Goal: Task Accomplishment & Management: Manage account settings

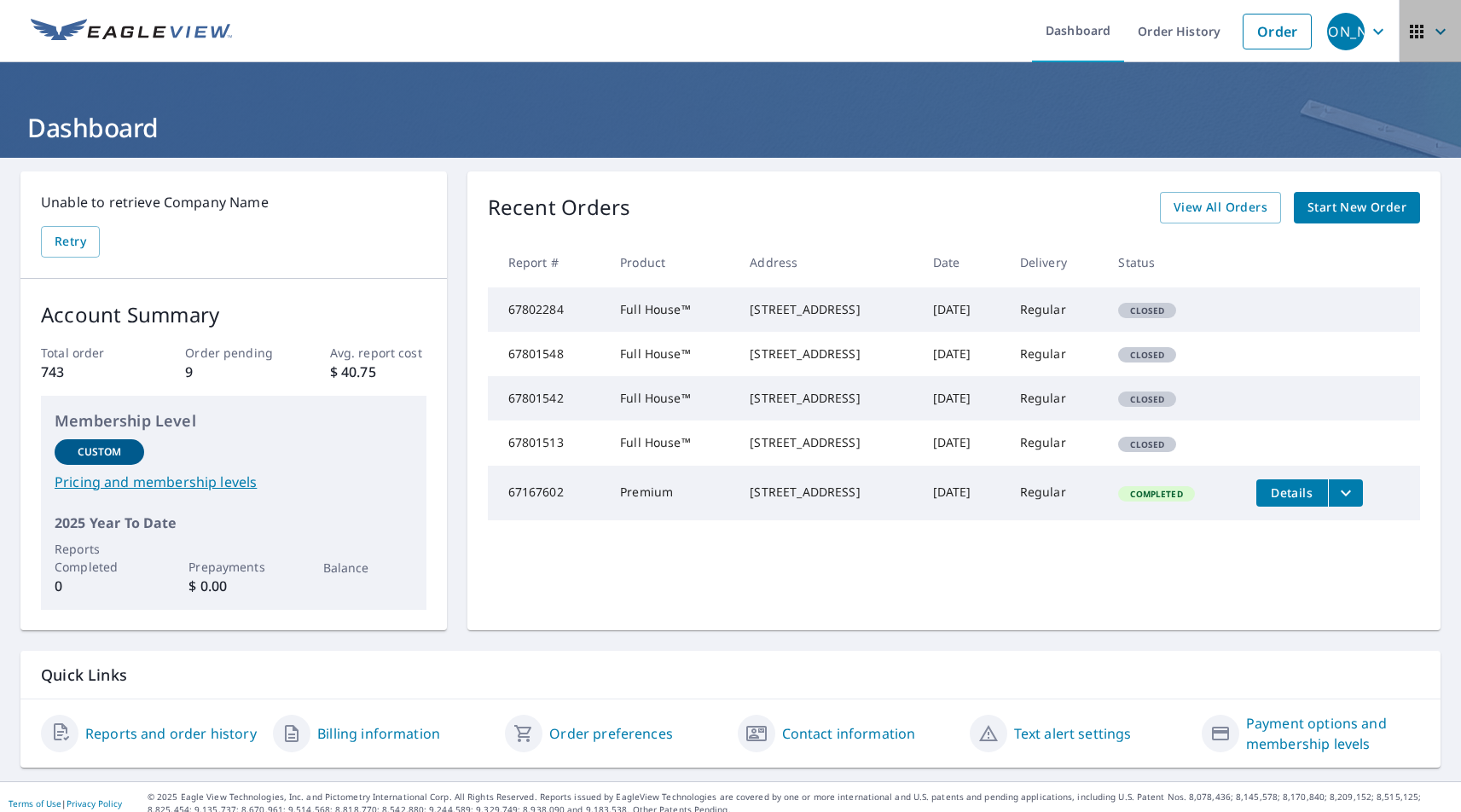
click at [1411, 25] on icon "button" at bounding box center [1416, 31] width 13 height 13
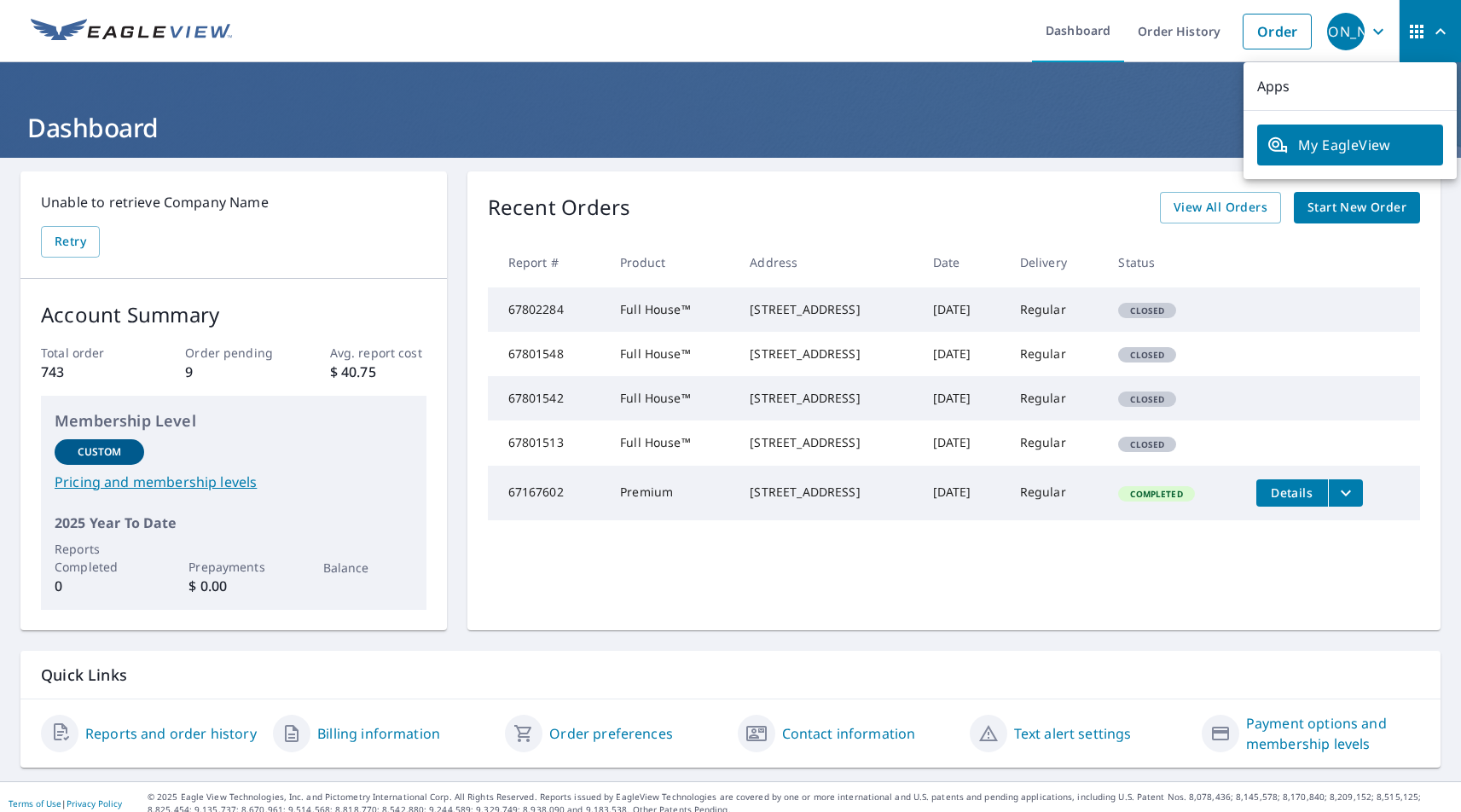
click at [1327, 153] on span "My EagleView" at bounding box center [1350, 144] width 166 height 20
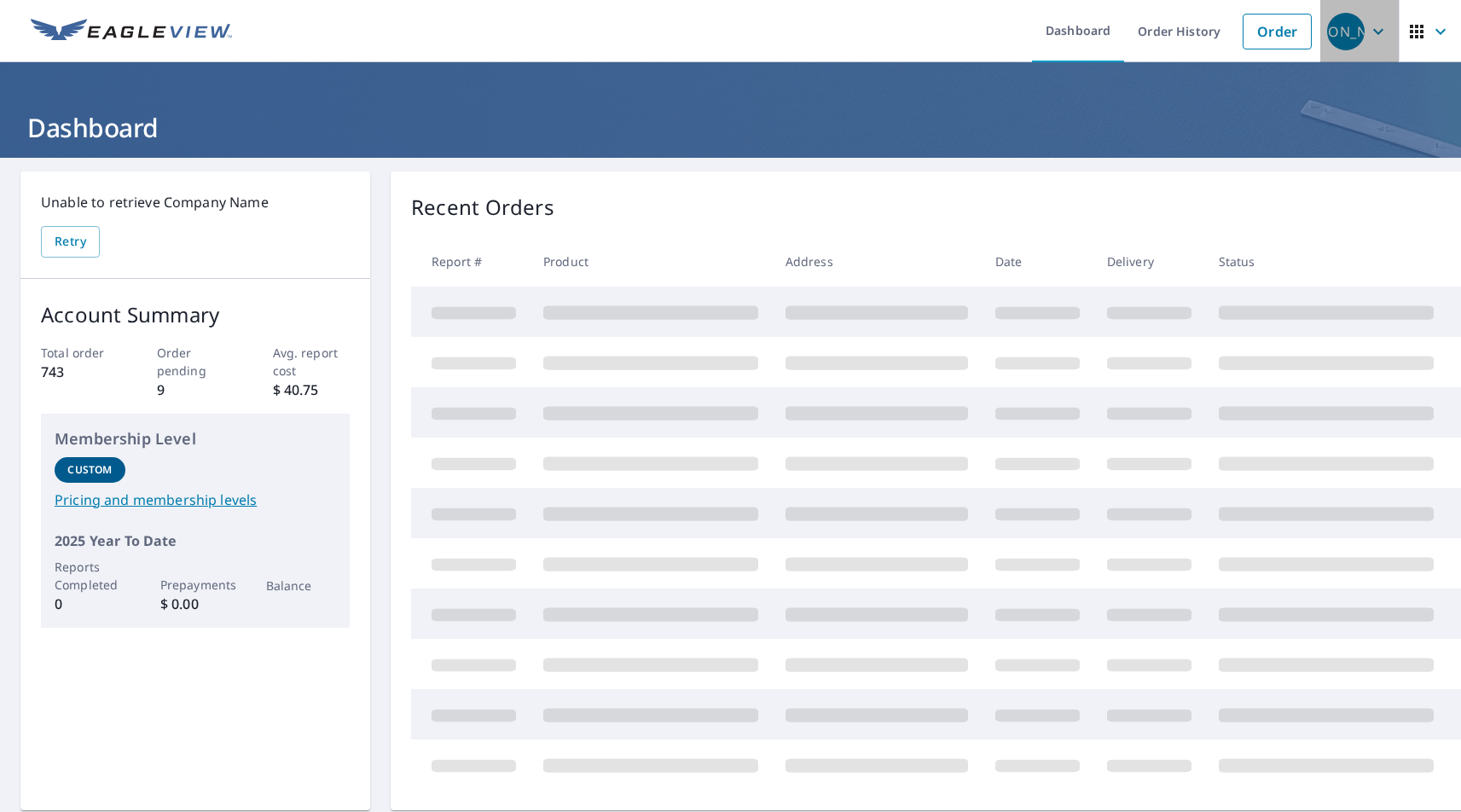
click at [1338, 33] on div "[PERSON_NAME]" at bounding box center [1346, 32] width 38 height 38
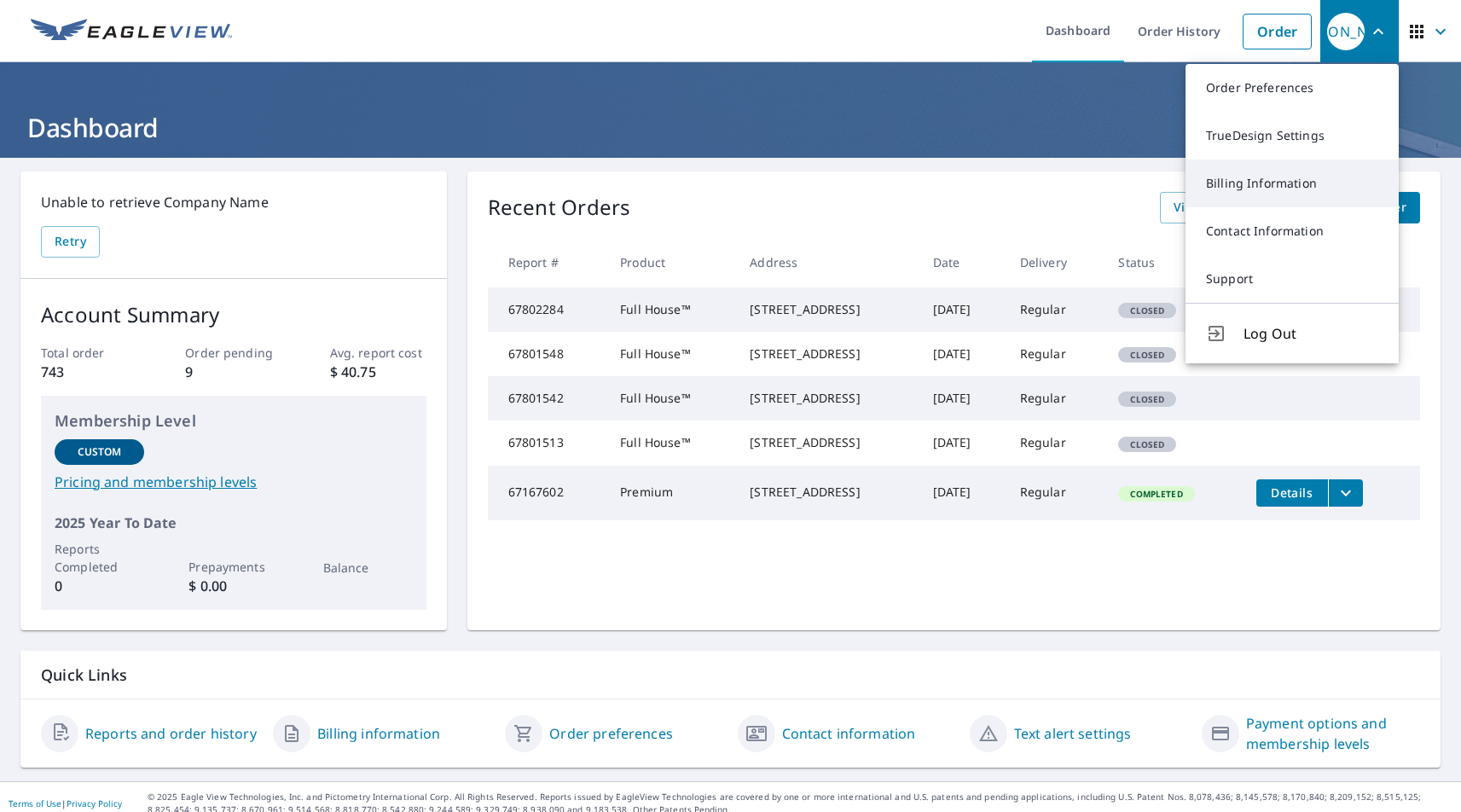
click at [1288, 181] on link "Billing Information" at bounding box center [1292, 183] width 213 height 48
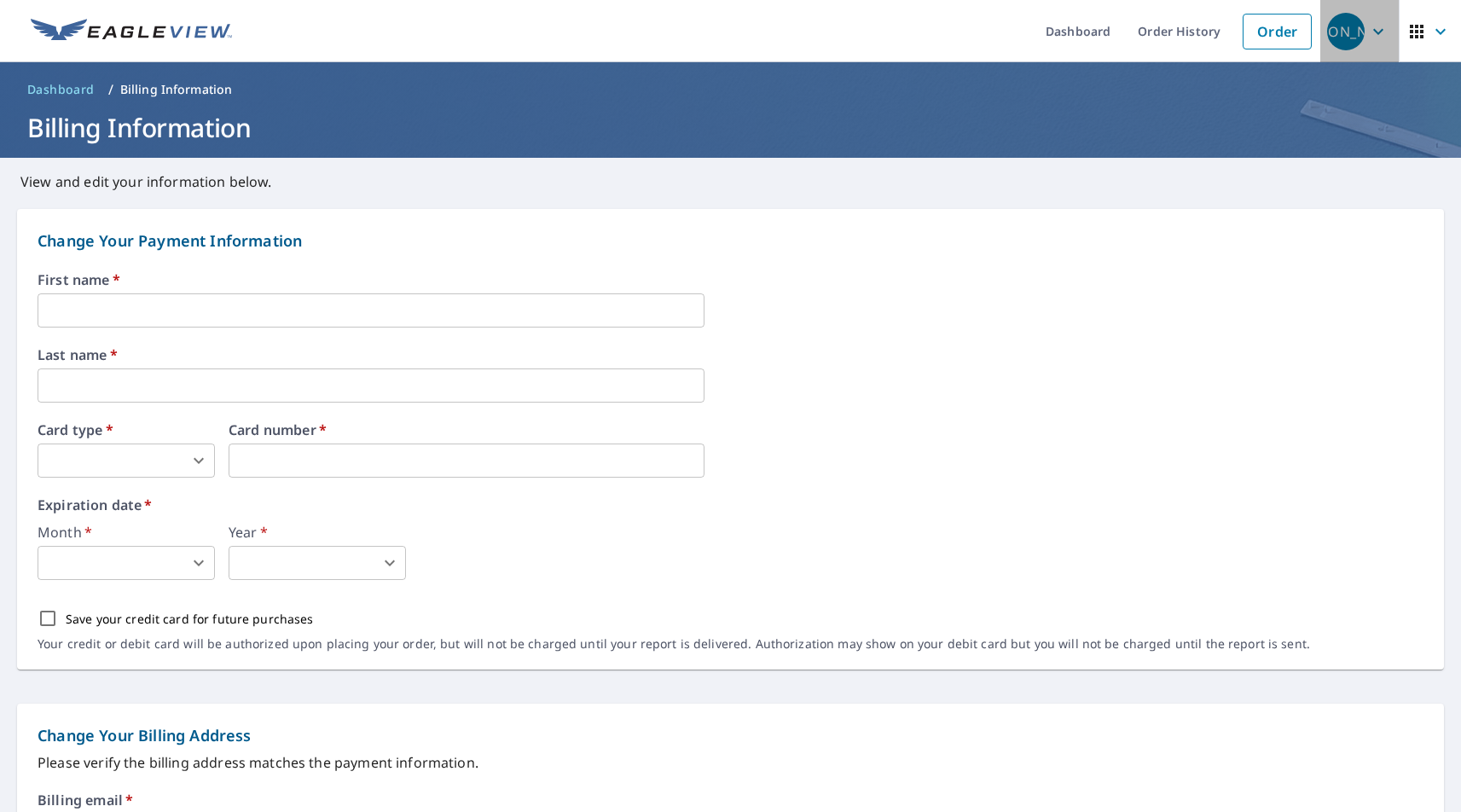
click at [1380, 30] on icon "button" at bounding box center [1377, 31] width 20 height 20
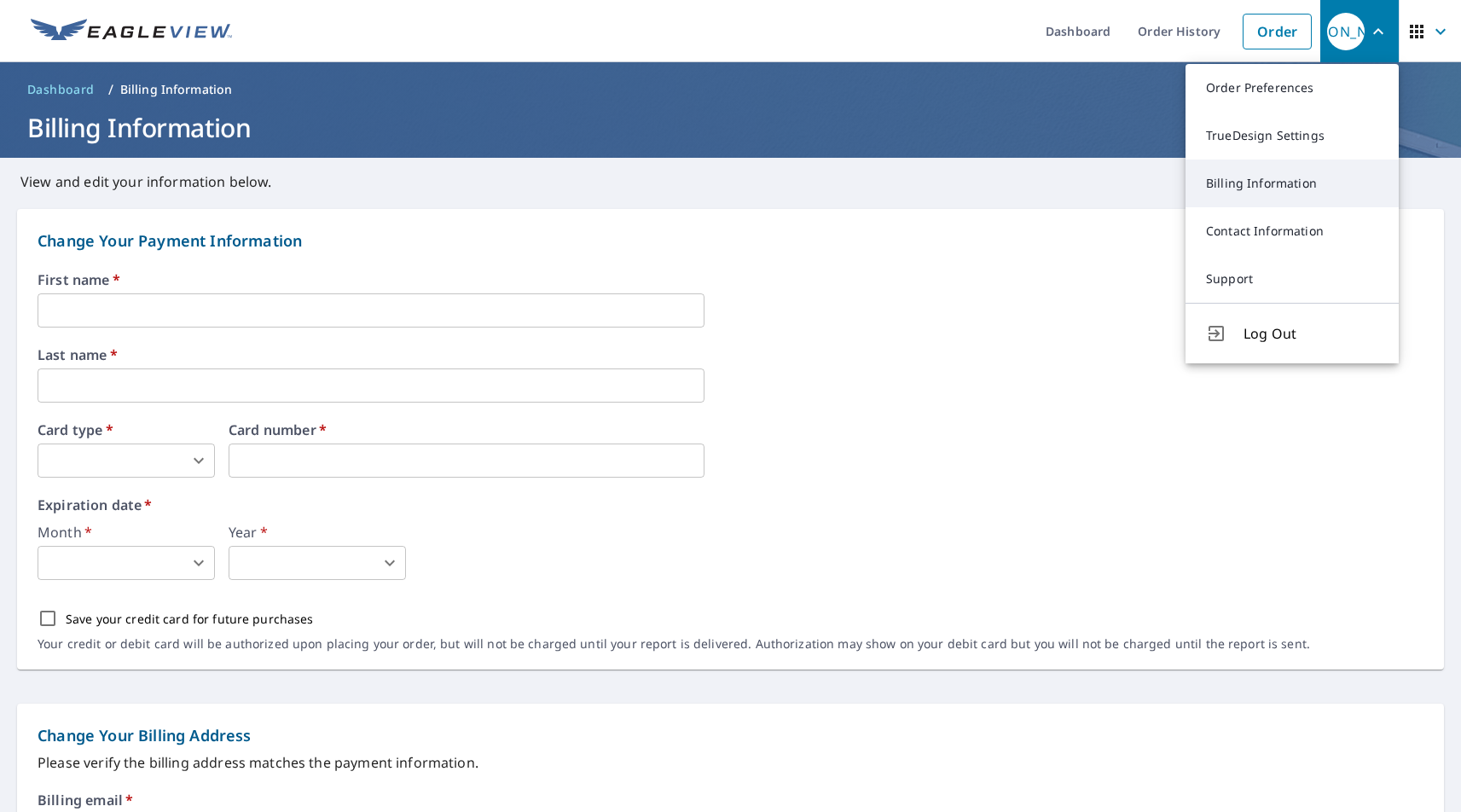
click at [1301, 185] on link "Billing Information" at bounding box center [1292, 183] width 213 height 48
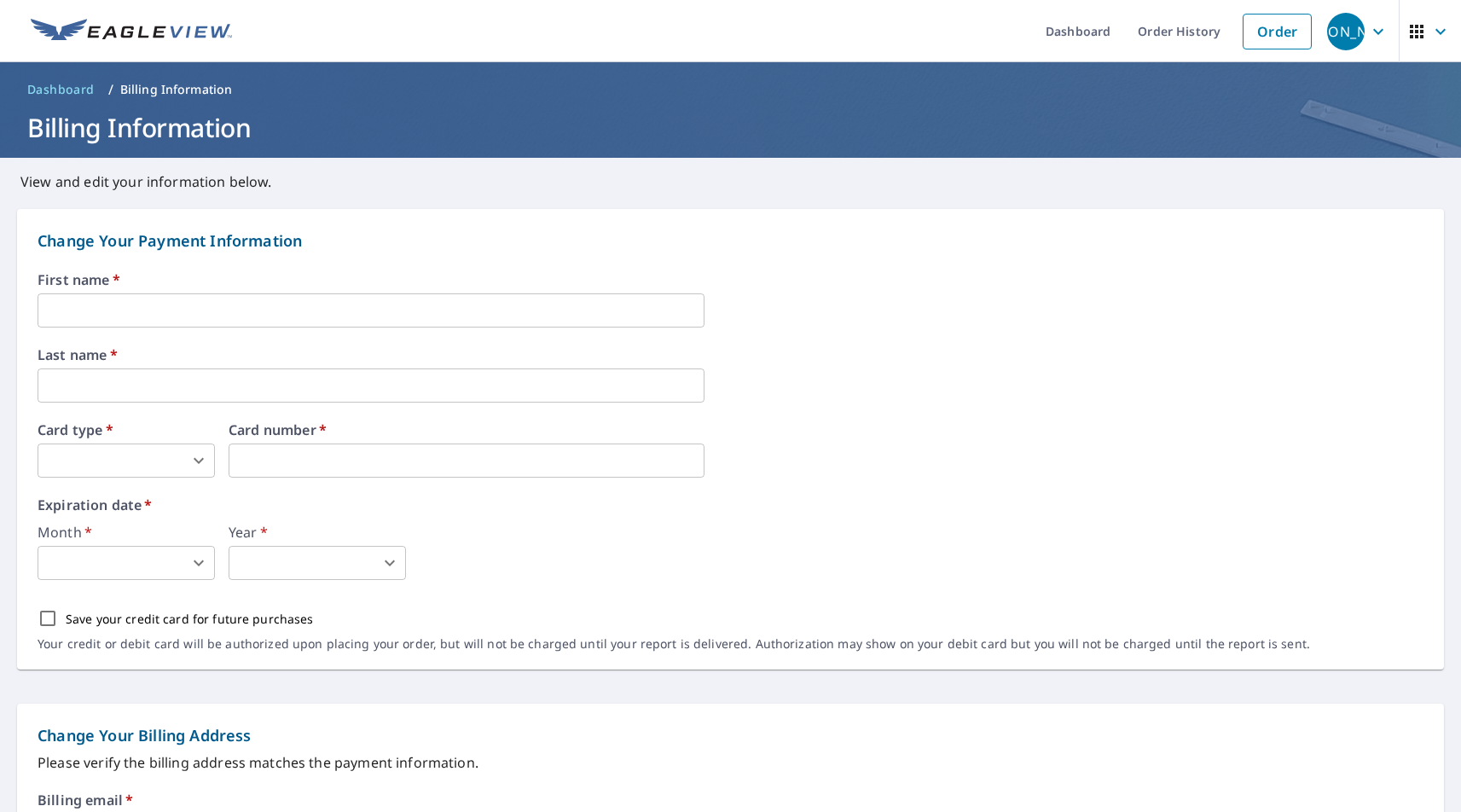
click at [337, 310] on input "text" at bounding box center [371, 310] width 667 height 34
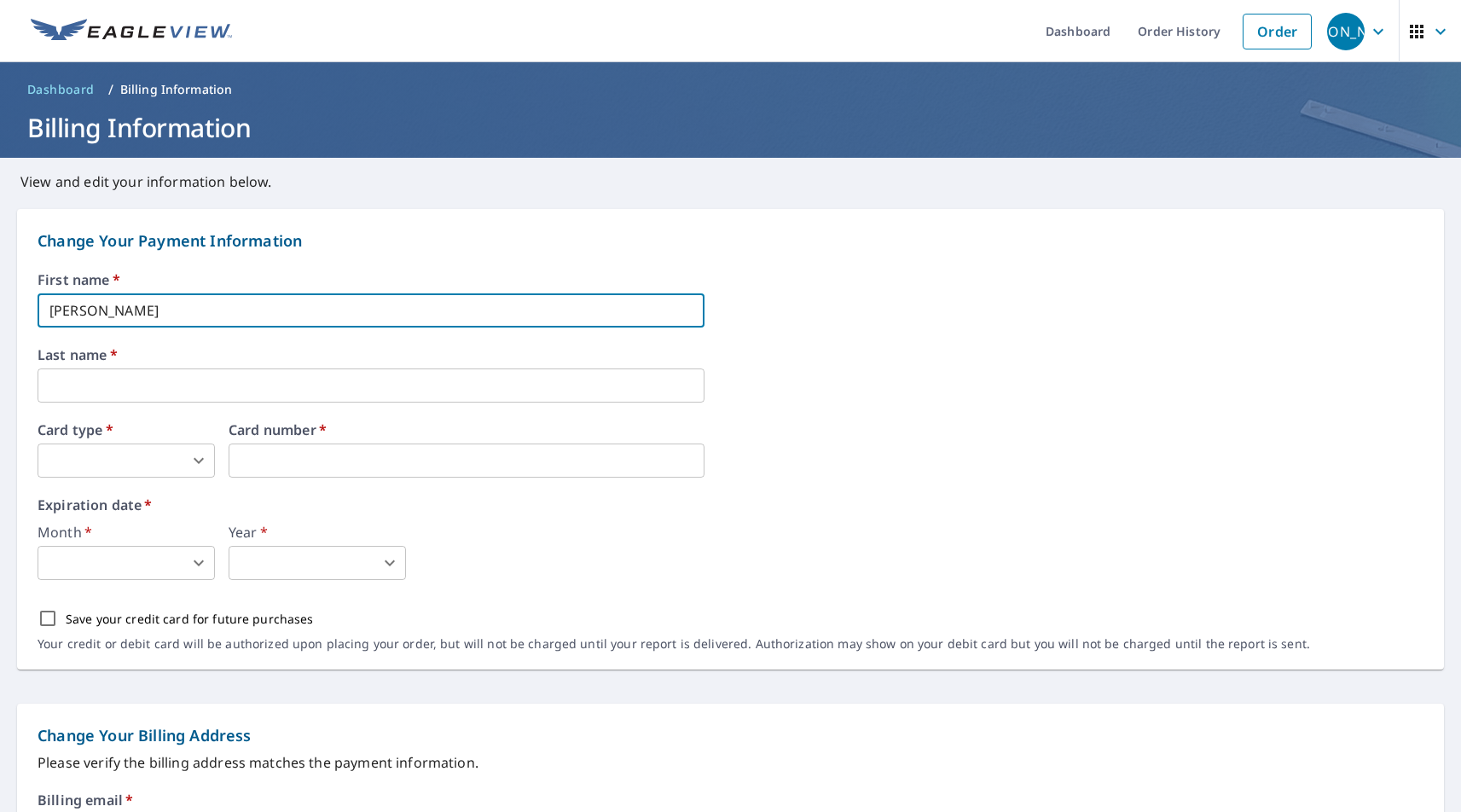
type input "Jaime"
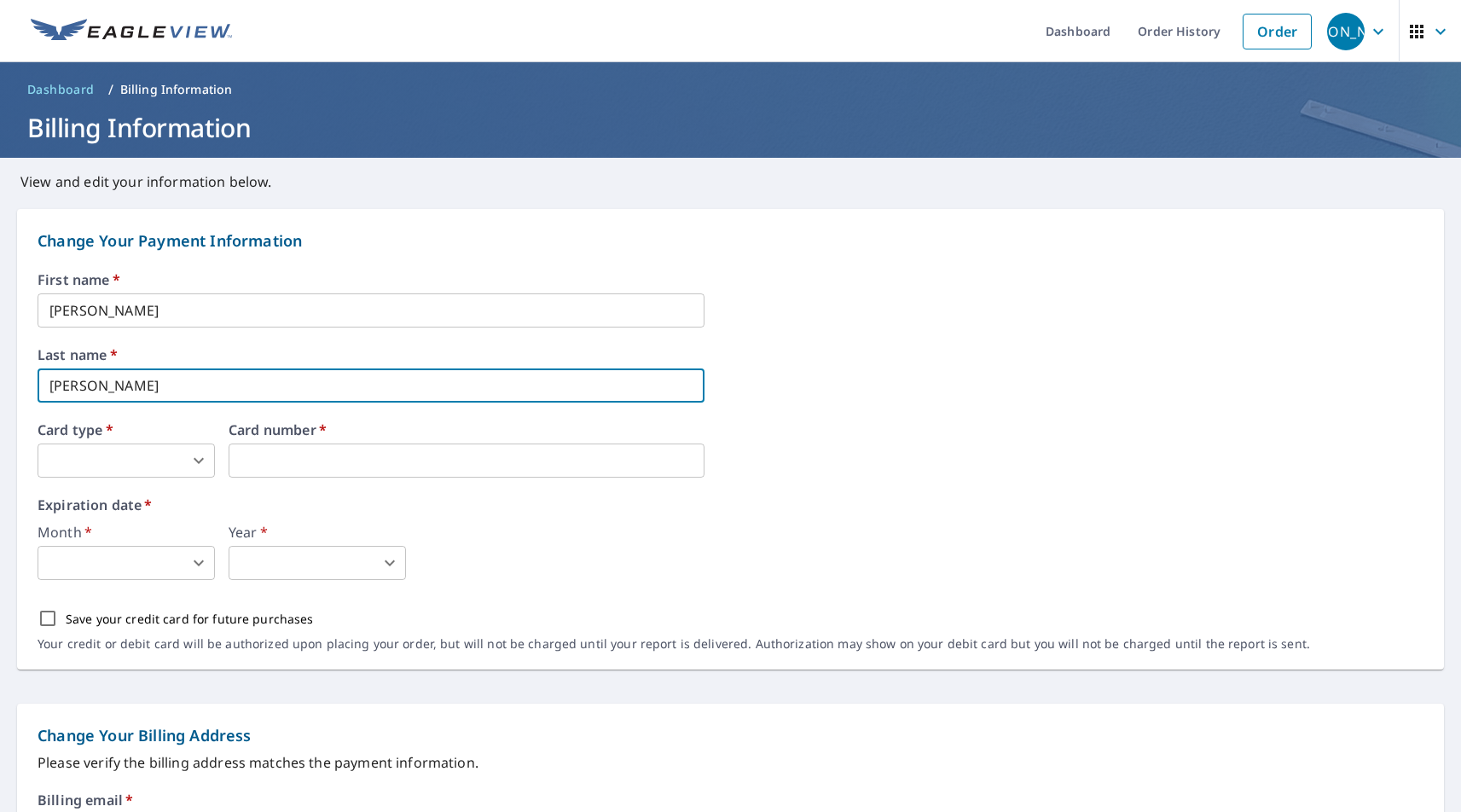
type input "Ochoa"
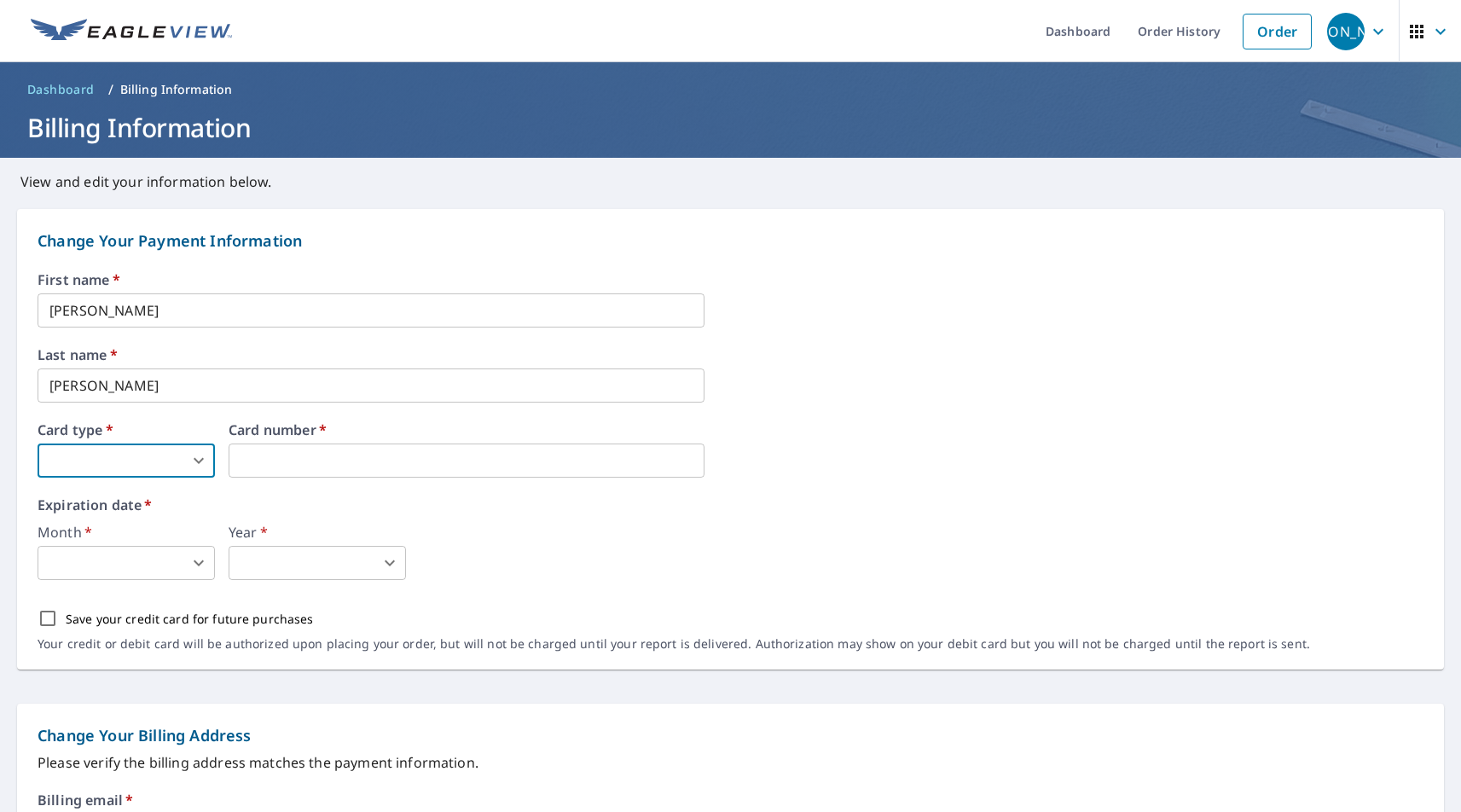
click at [207, 454] on body "JO JO Dashboard Order History Order JO Dashboard / Billing Information Billing …" at bounding box center [730, 406] width 1461 height 812
click at [159, 537] on li "Visa" at bounding box center [126, 530] width 177 height 31
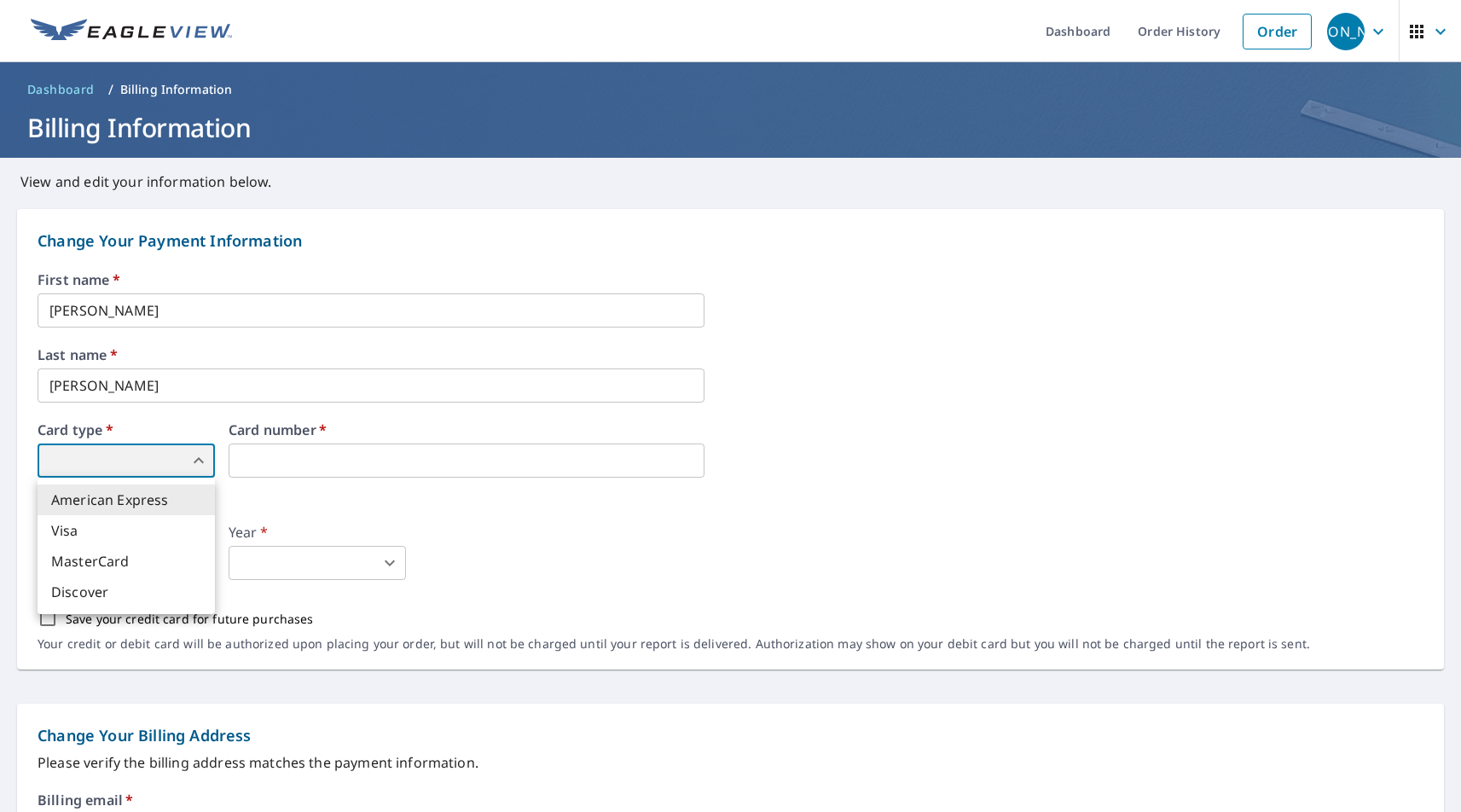
type input "2"
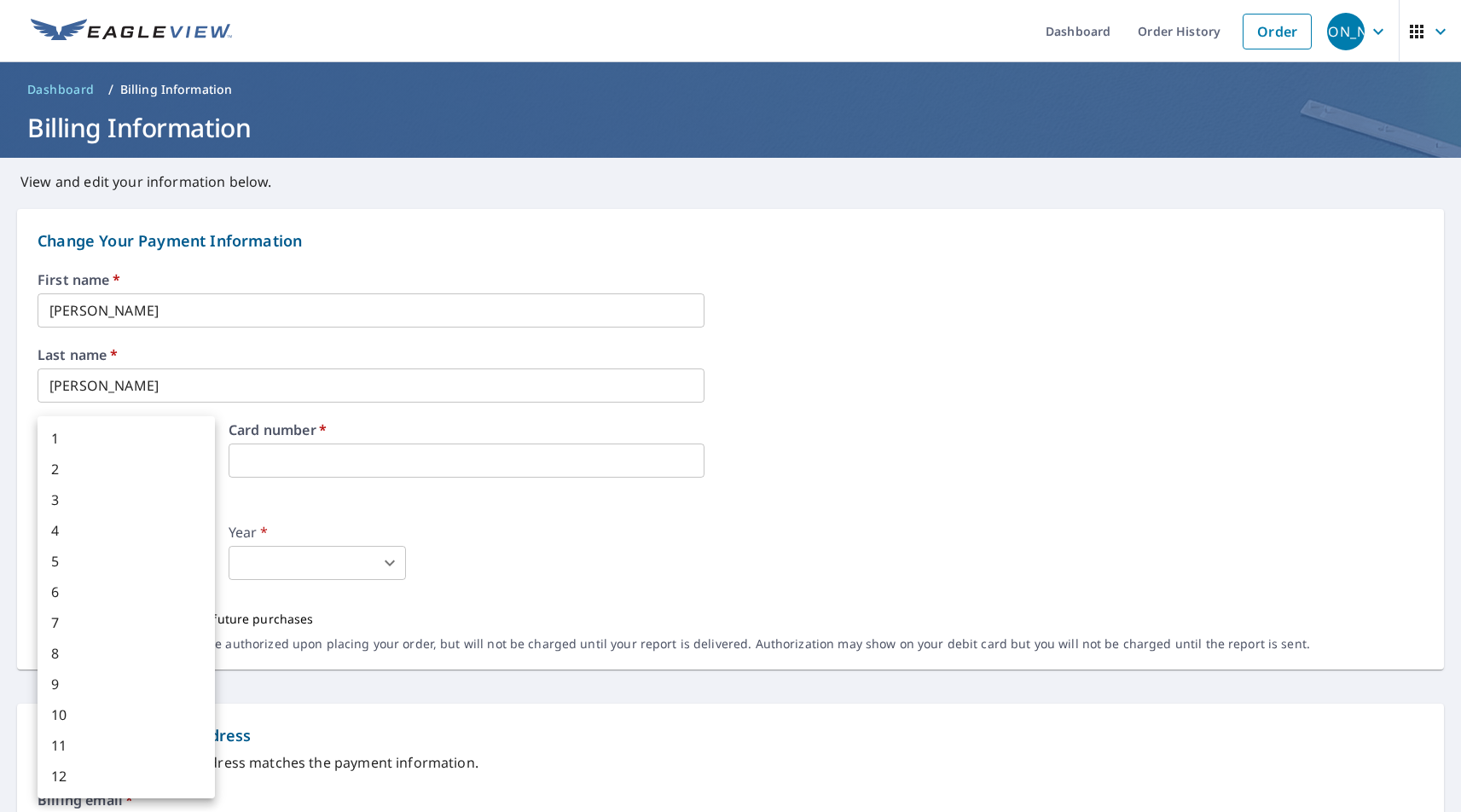
click at [208, 559] on body "JO JO Dashboard Order History Order JO Dashboard / Billing Information Billing …" at bounding box center [730, 406] width 1461 height 812
click at [102, 661] on li "8" at bounding box center [126, 653] width 177 height 31
type input "8"
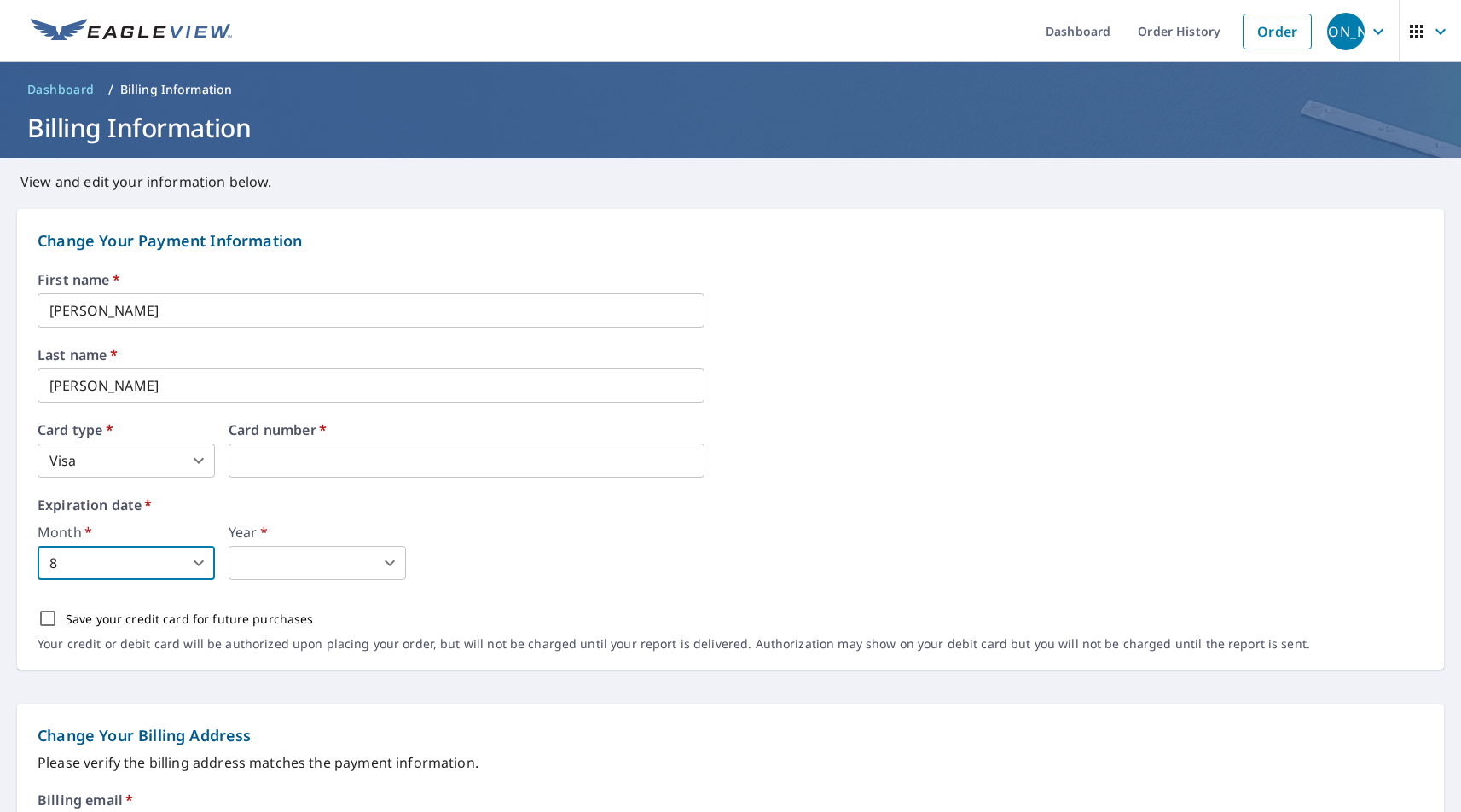
click at [380, 558] on body "JO JO Dashboard Order History Order JO Dashboard / Billing Information Billing …" at bounding box center [730, 406] width 1461 height 812
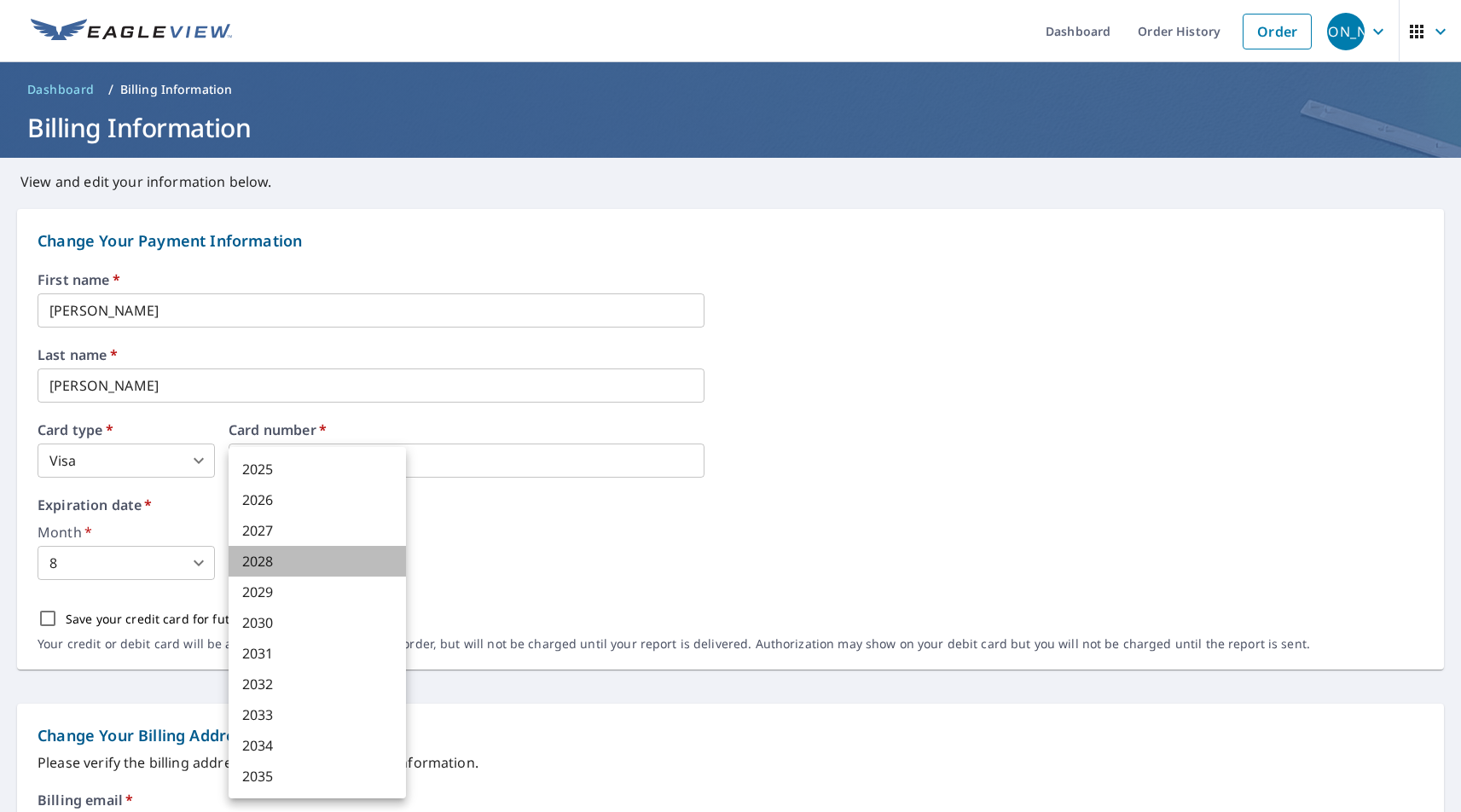
click at [343, 564] on li "2028" at bounding box center [317, 561] width 177 height 31
type input "2028"
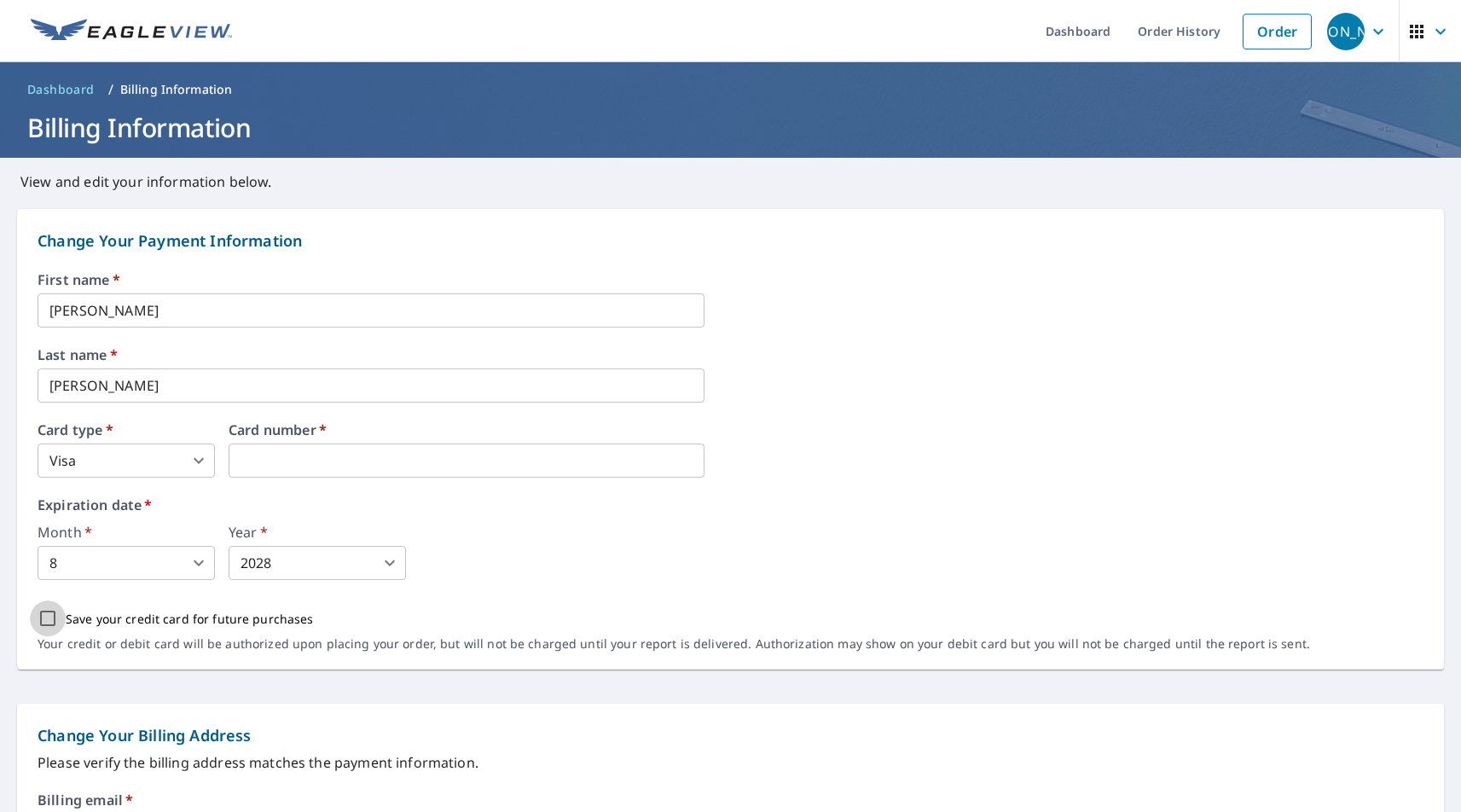
click at [46, 613] on input "Save your credit card for future purchases" at bounding box center [48, 618] width 36 height 36
checkbox input "true"
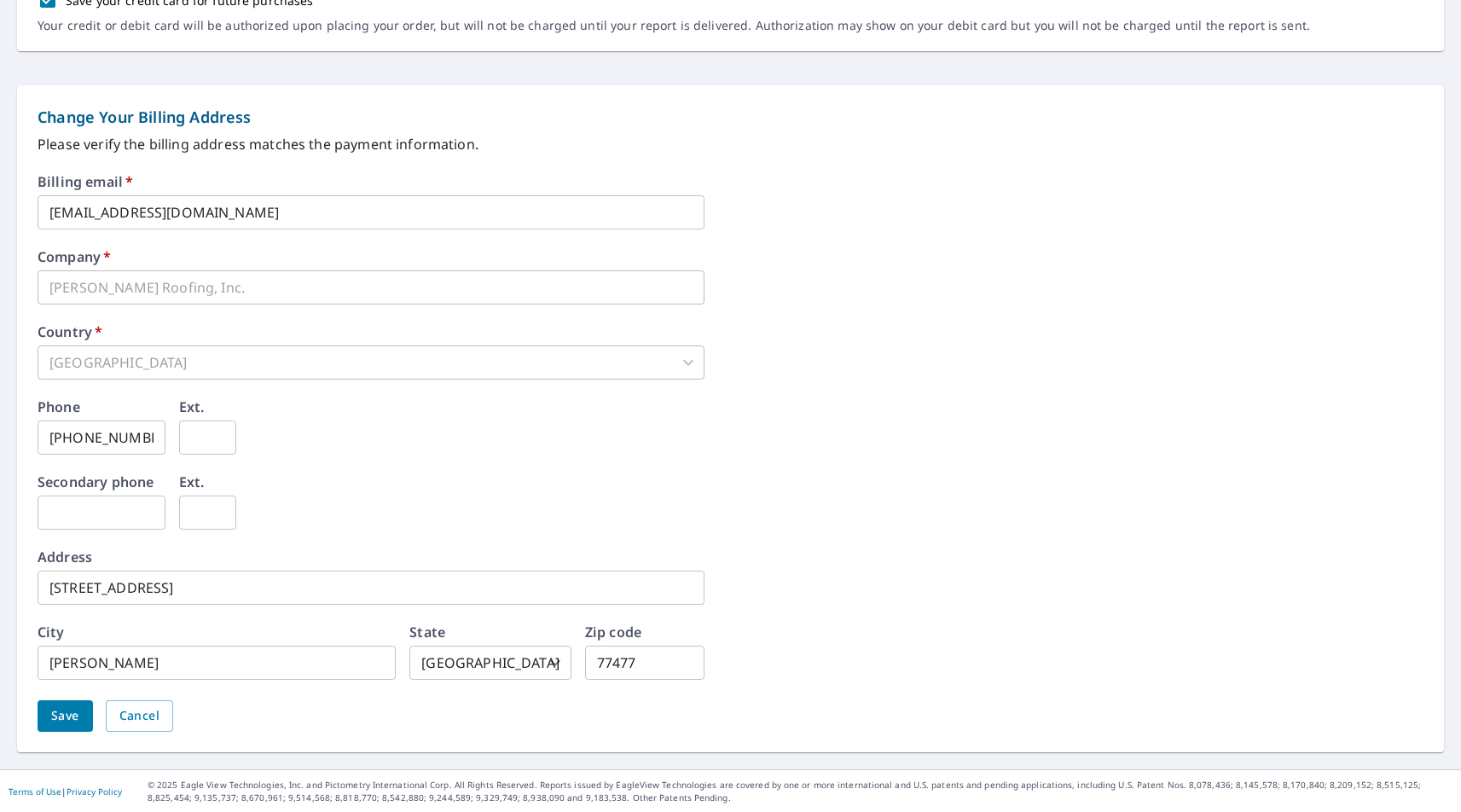
click at [74, 716] on span "Save" at bounding box center [65, 716] width 28 height 21
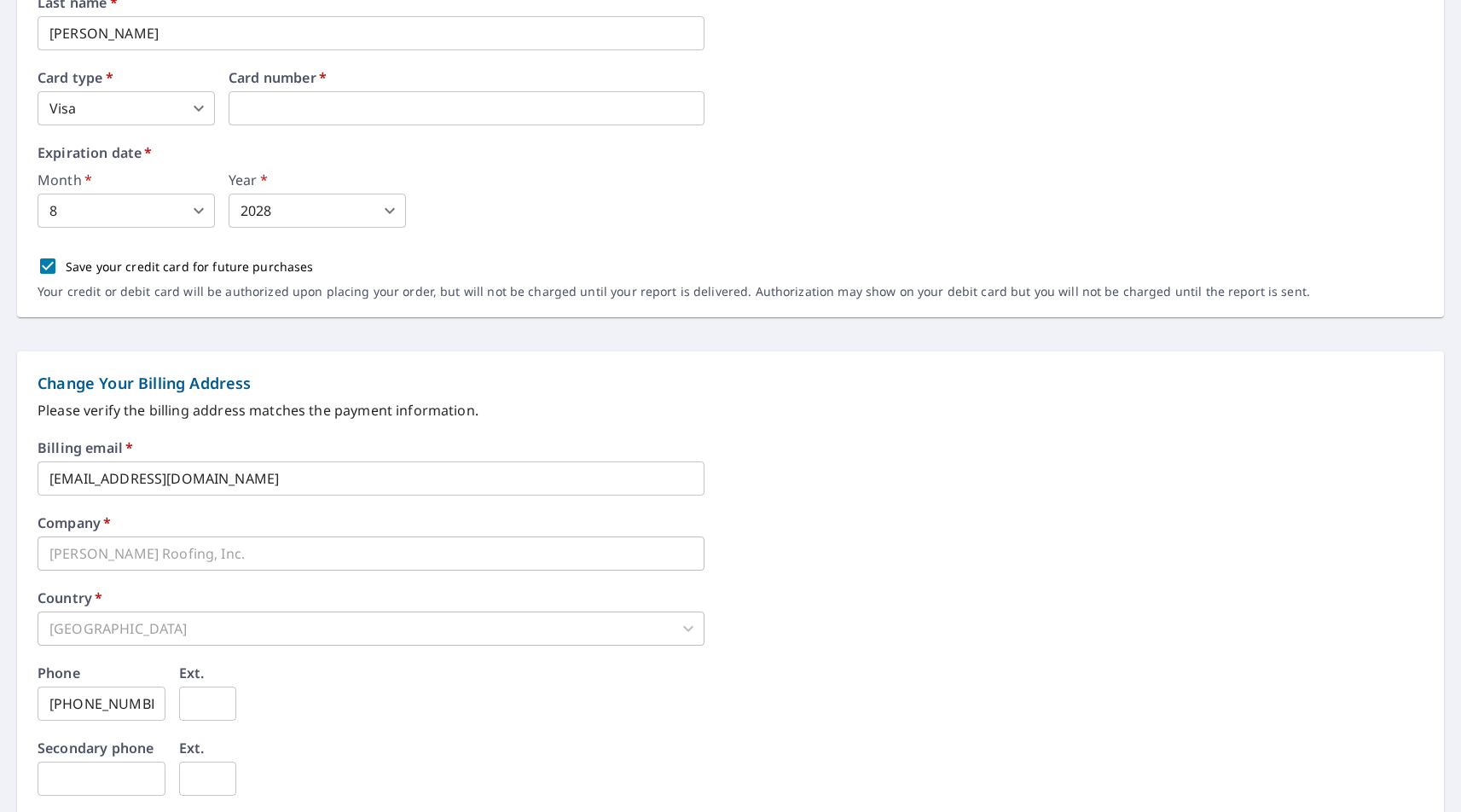
scroll to position [423, 0]
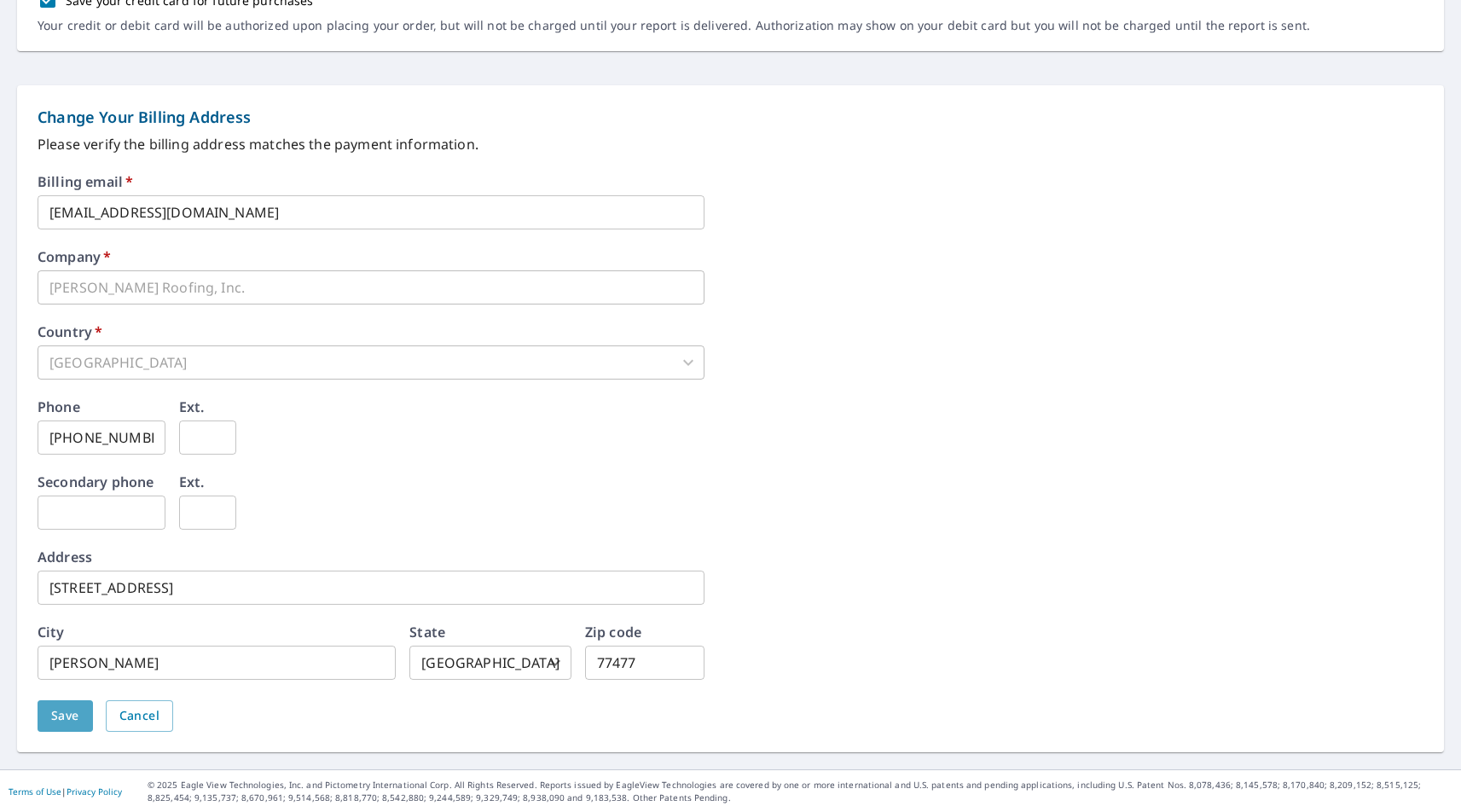
click at [64, 714] on span "Save" at bounding box center [65, 716] width 28 height 21
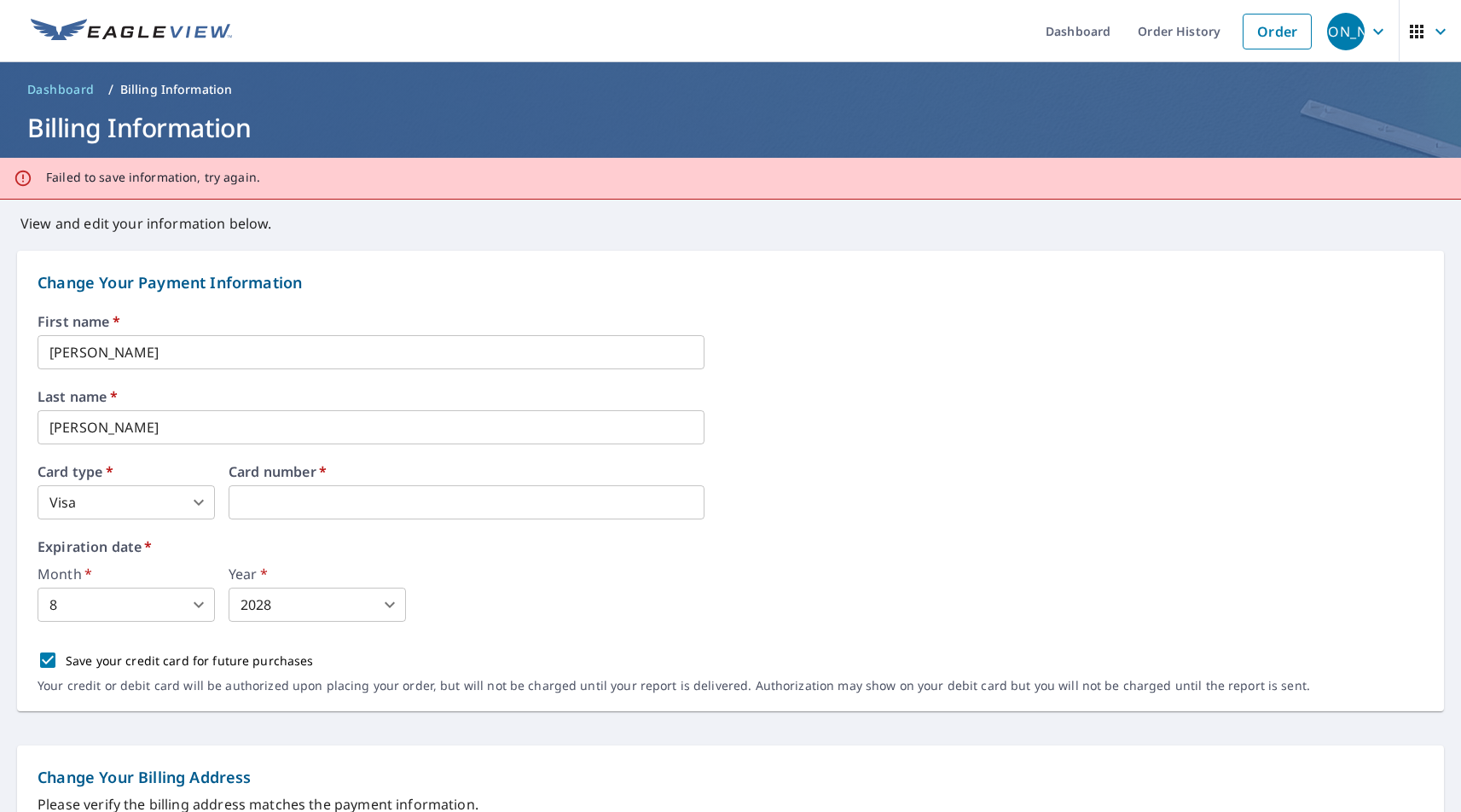
scroll to position [0, 0]
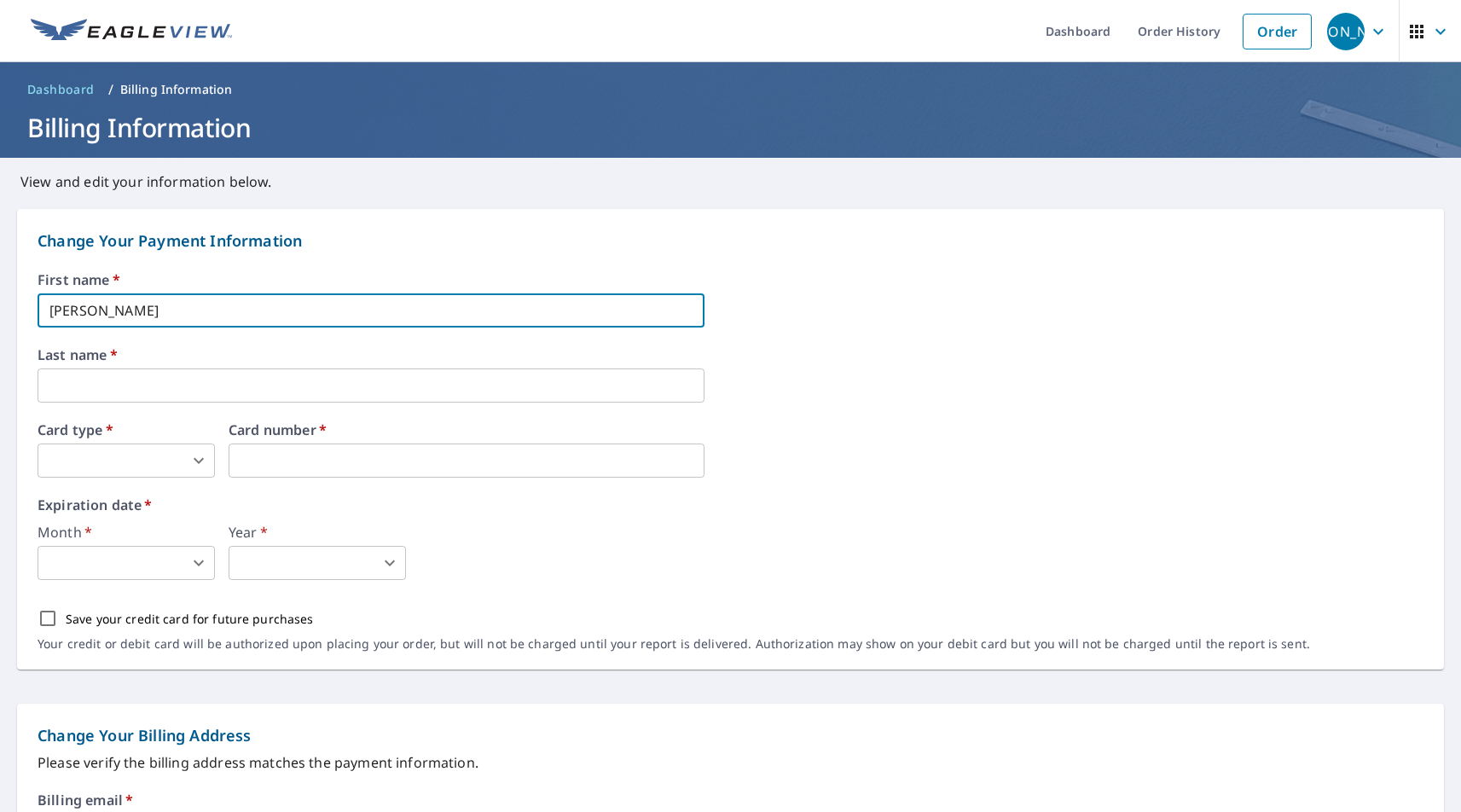
type input "Jaime"
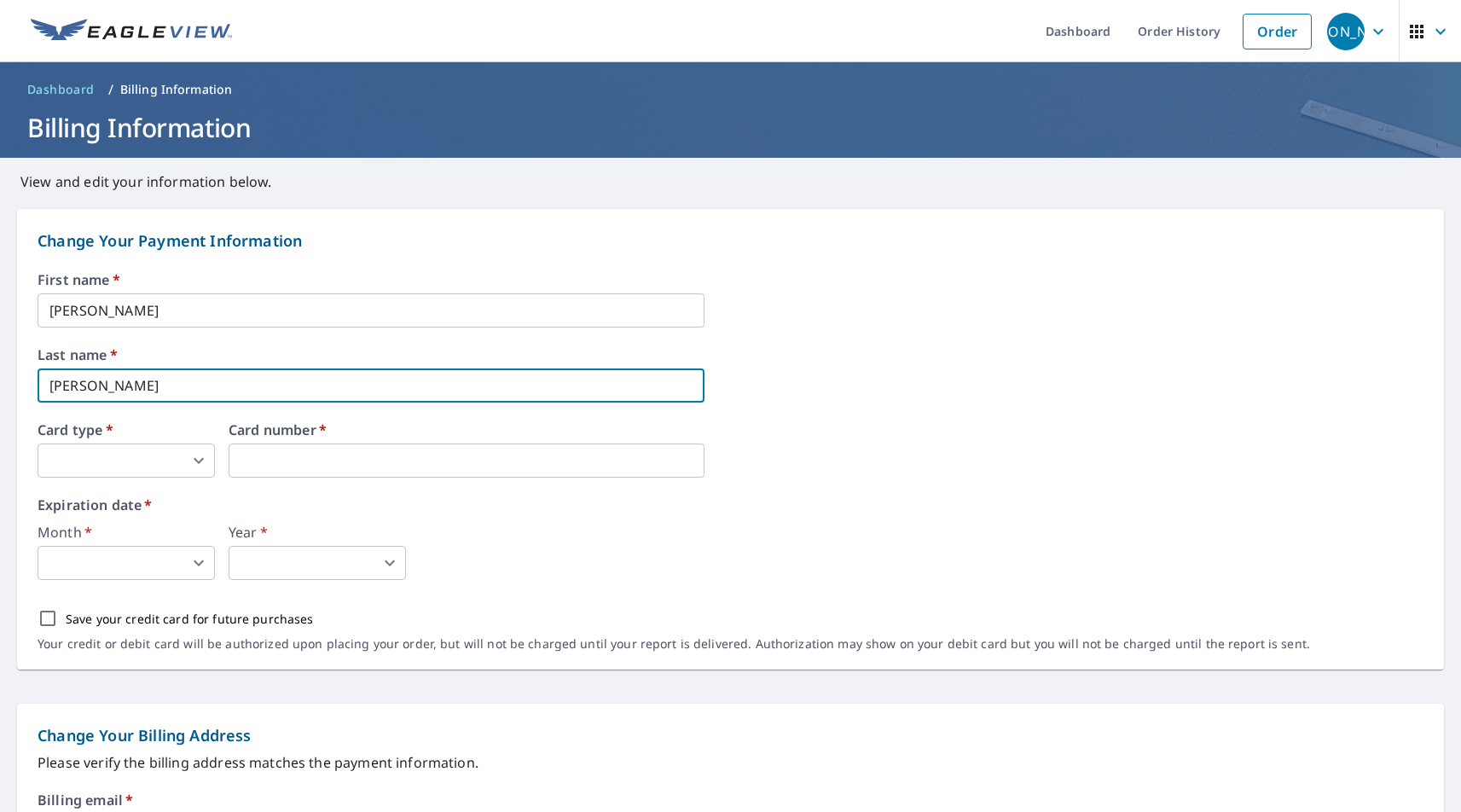
type input "Ochoa"
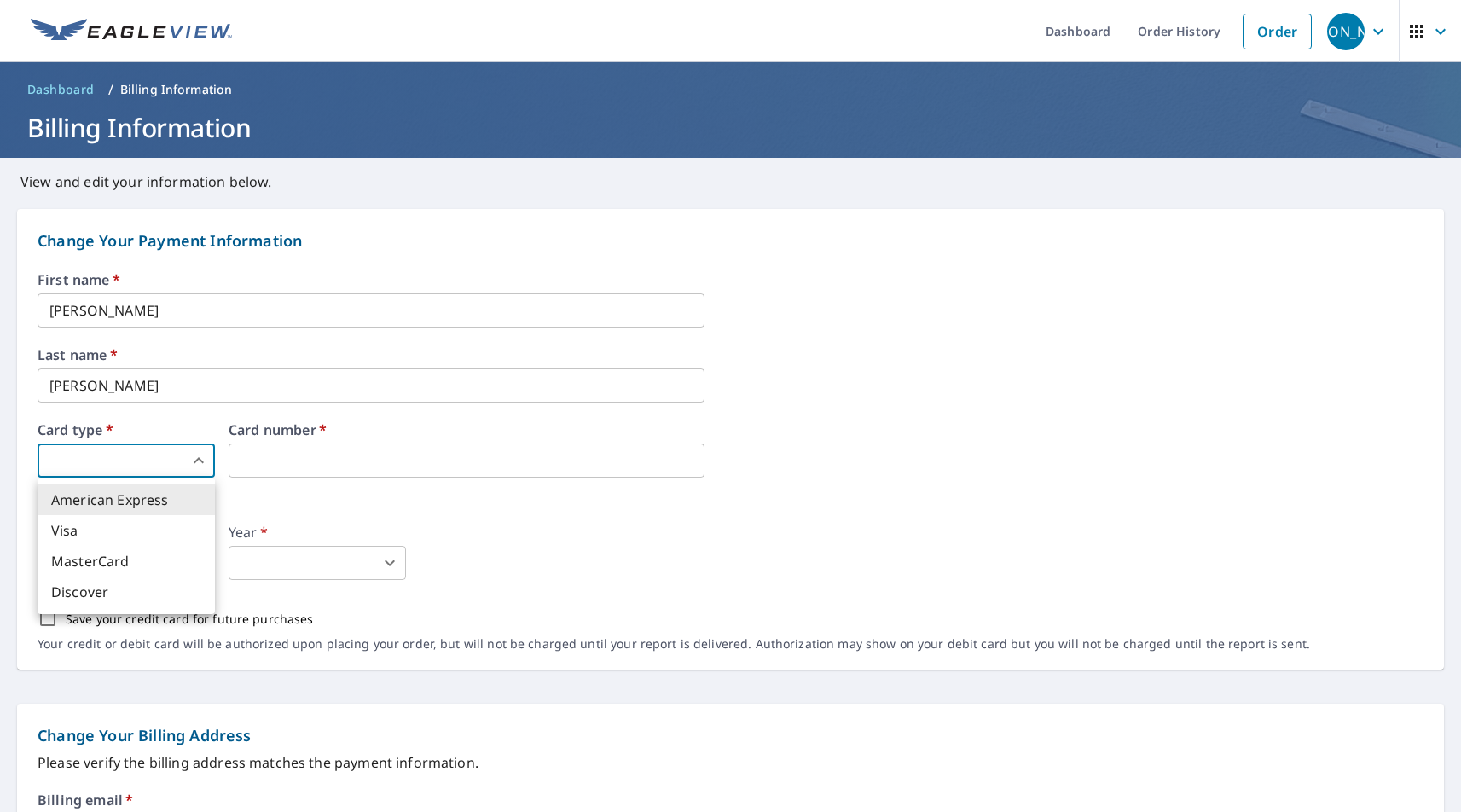
click at [203, 453] on body "JO JO Dashboard Order History Order JO Dashboard / Billing Information Billing …" at bounding box center [730, 406] width 1461 height 812
click at [120, 537] on li "Visa" at bounding box center [126, 530] width 177 height 31
type input "2"
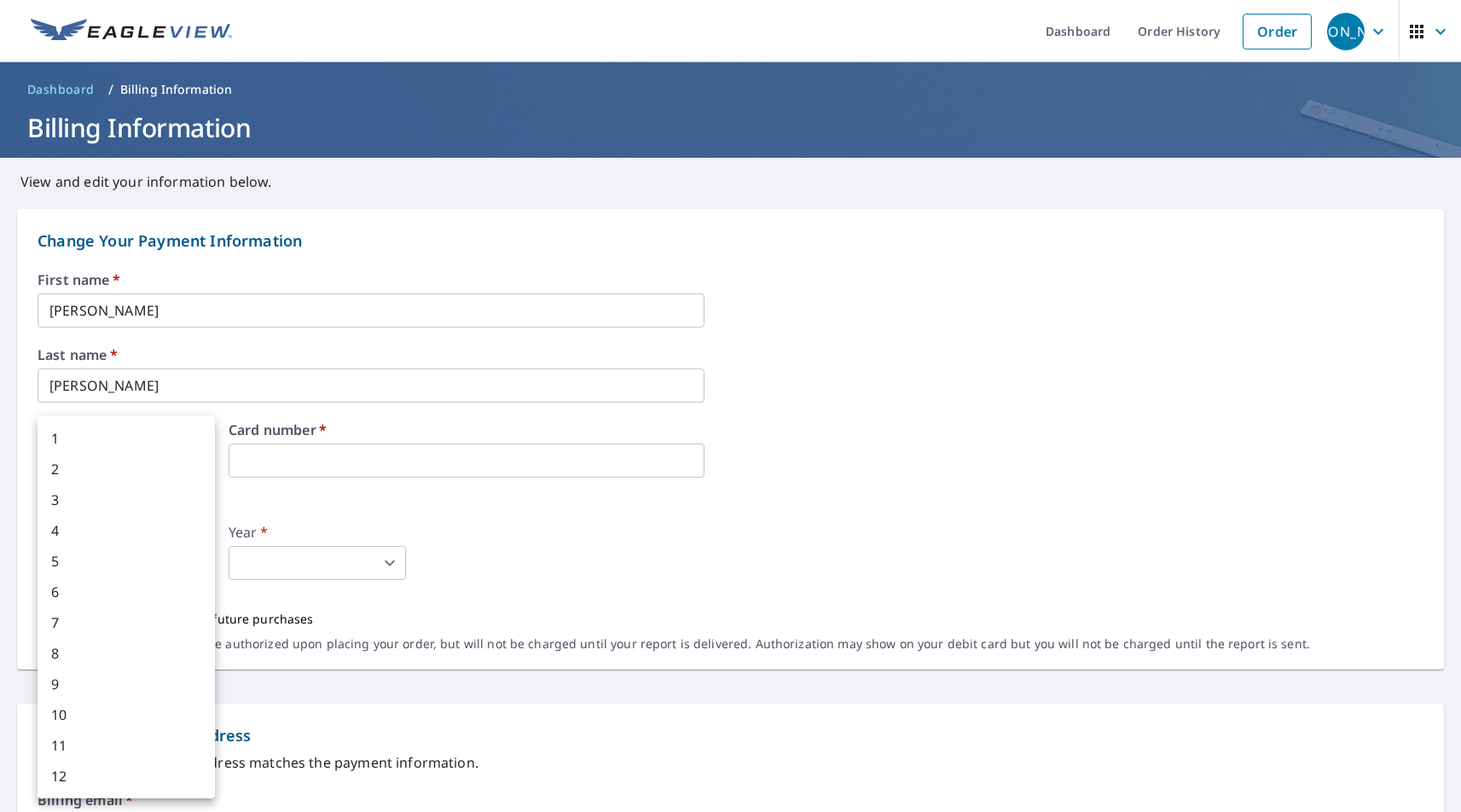
click at [210, 562] on body "JO JO Dashboard Order History Order JO Dashboard / Billing Information Billing …" at bounding box center [730, 406] width 1461 height 812
click at [126, 650] on li "8" at bounding box center [126, 653] width 177 height 31
type input "8"
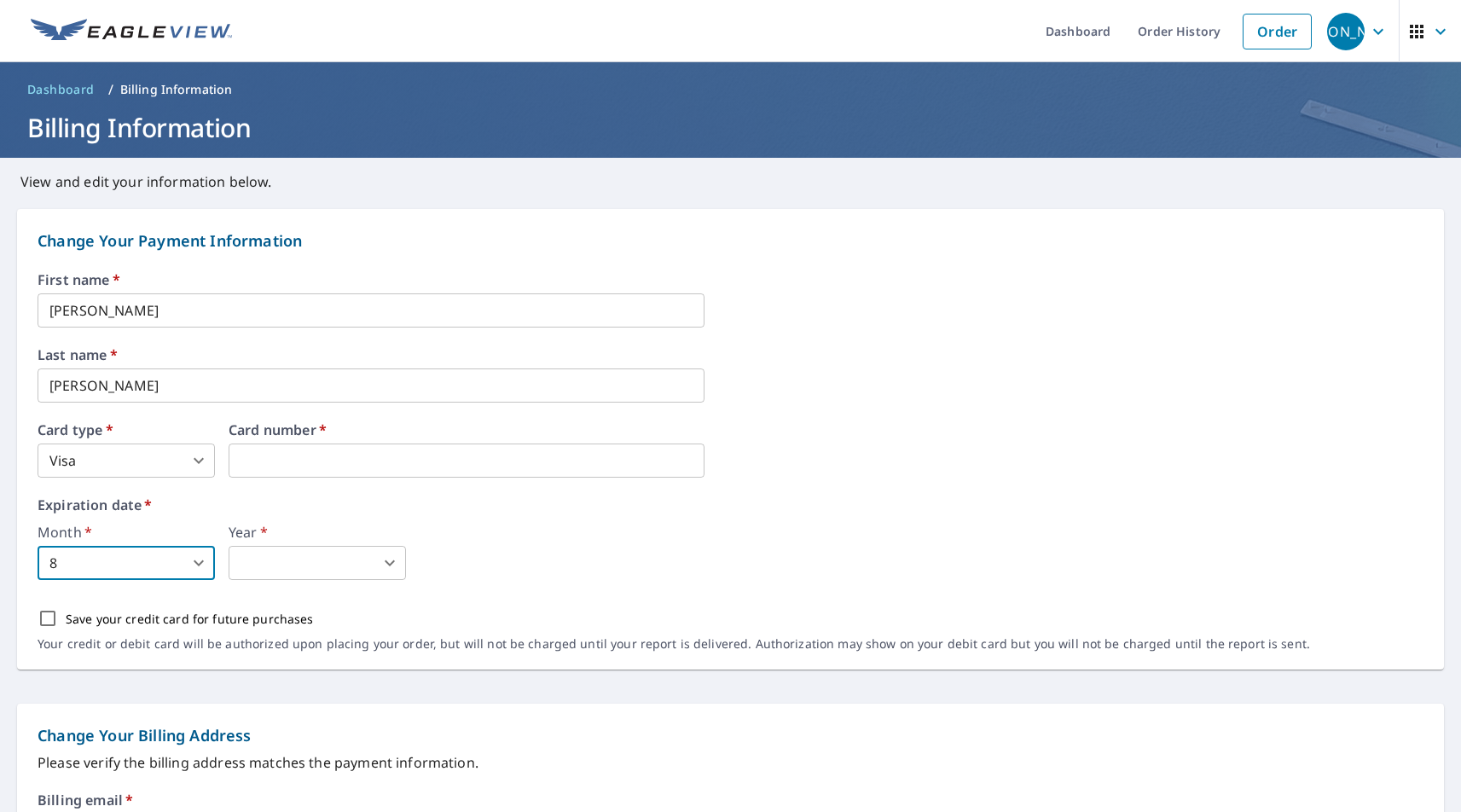
click at [386, 560] on body "JO JO Dashboard Order History Order JO Dashboard / Billing Information Billing …" at bounding box center [730, 406] width 1461 height 812
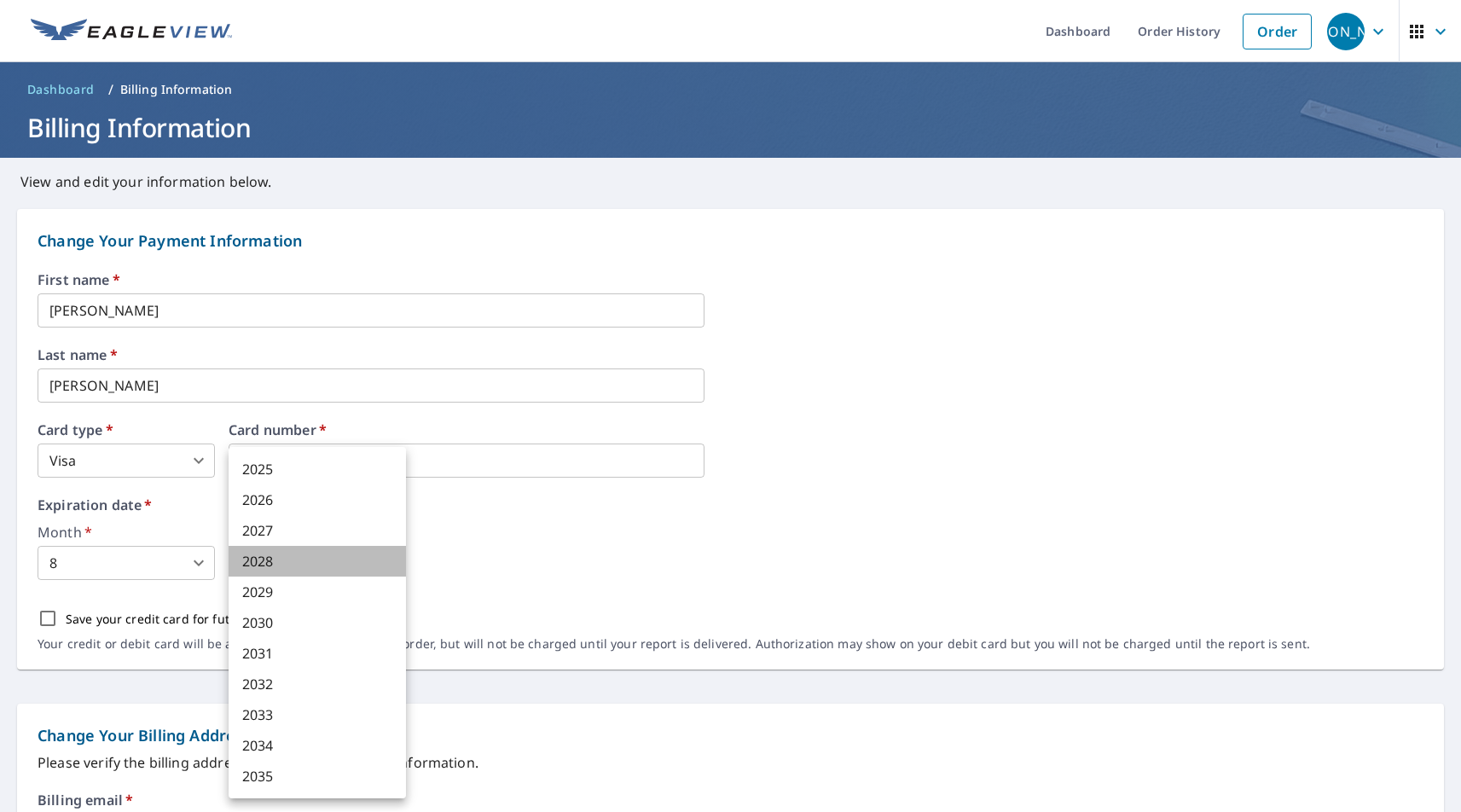
click at [329, 564] on li "2028" at bounding box center [317, 561] width 177 height 31
type input "2028"
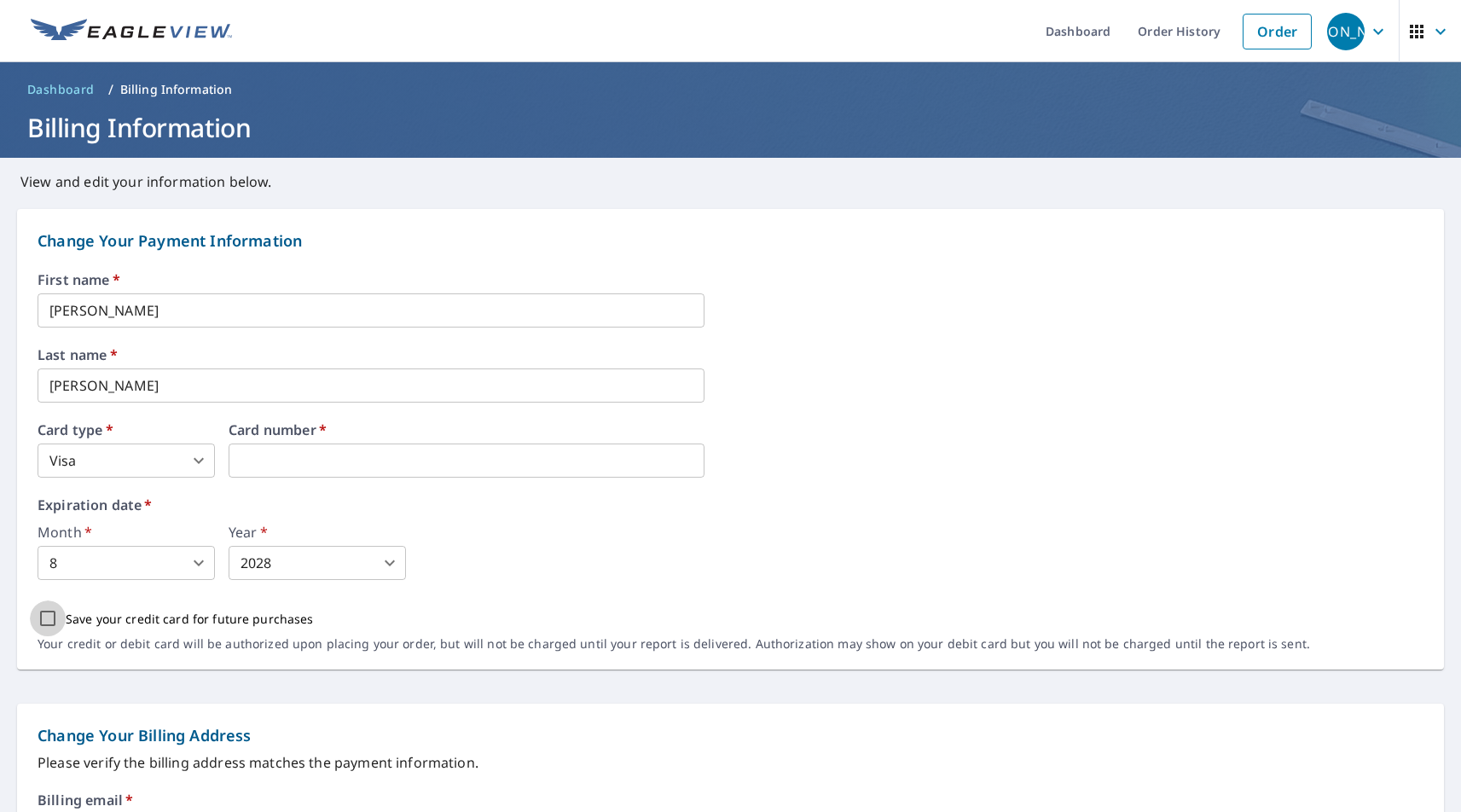
click at [47, 617] on input "Save your credit card for future purchases" at bounding box center [48, 618] width 36 height 36
checkbox input "true"
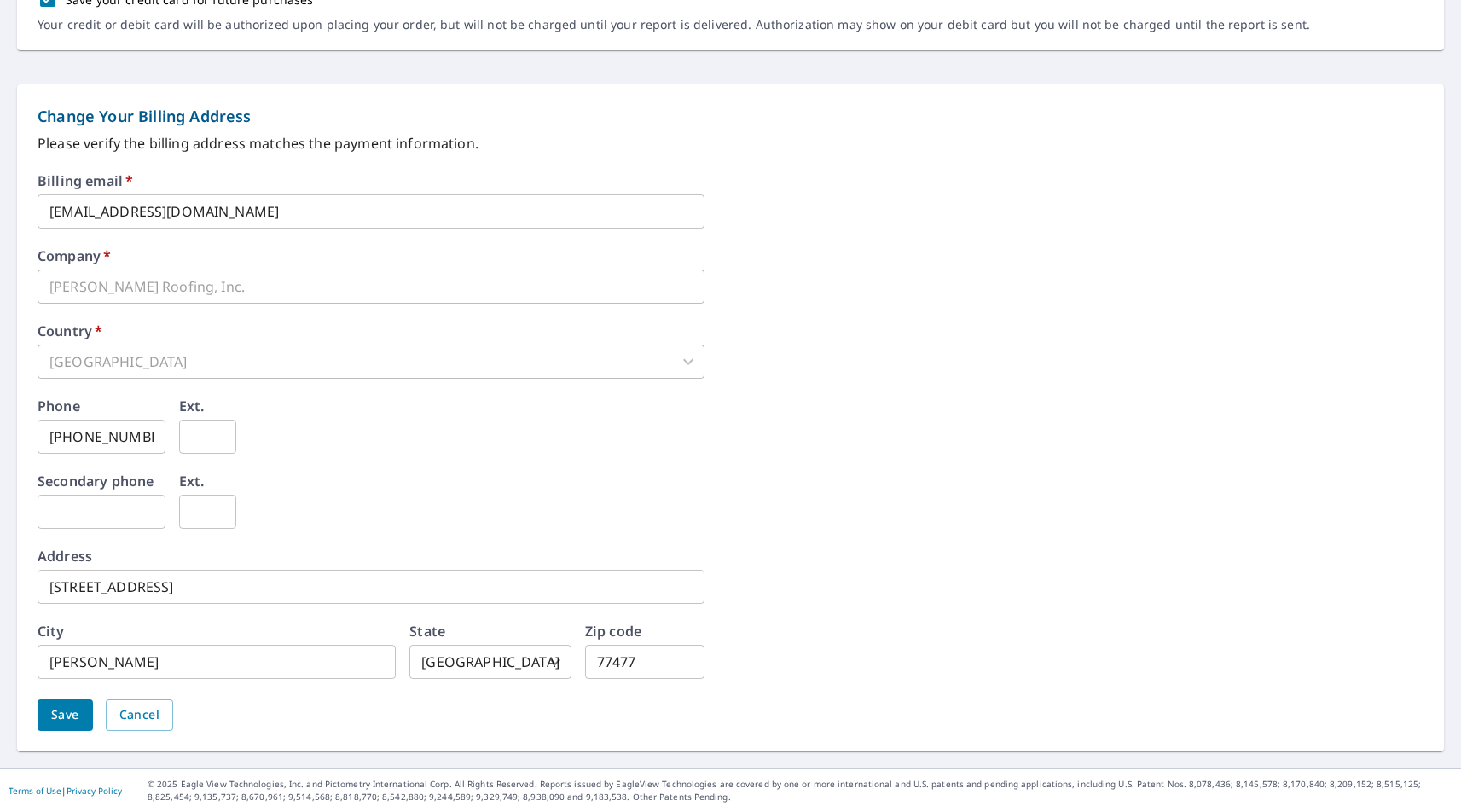
scroll to position [618, 0]
click at [60, 718] on span "Save" at bounding box center [65, 716] width 28 height 21
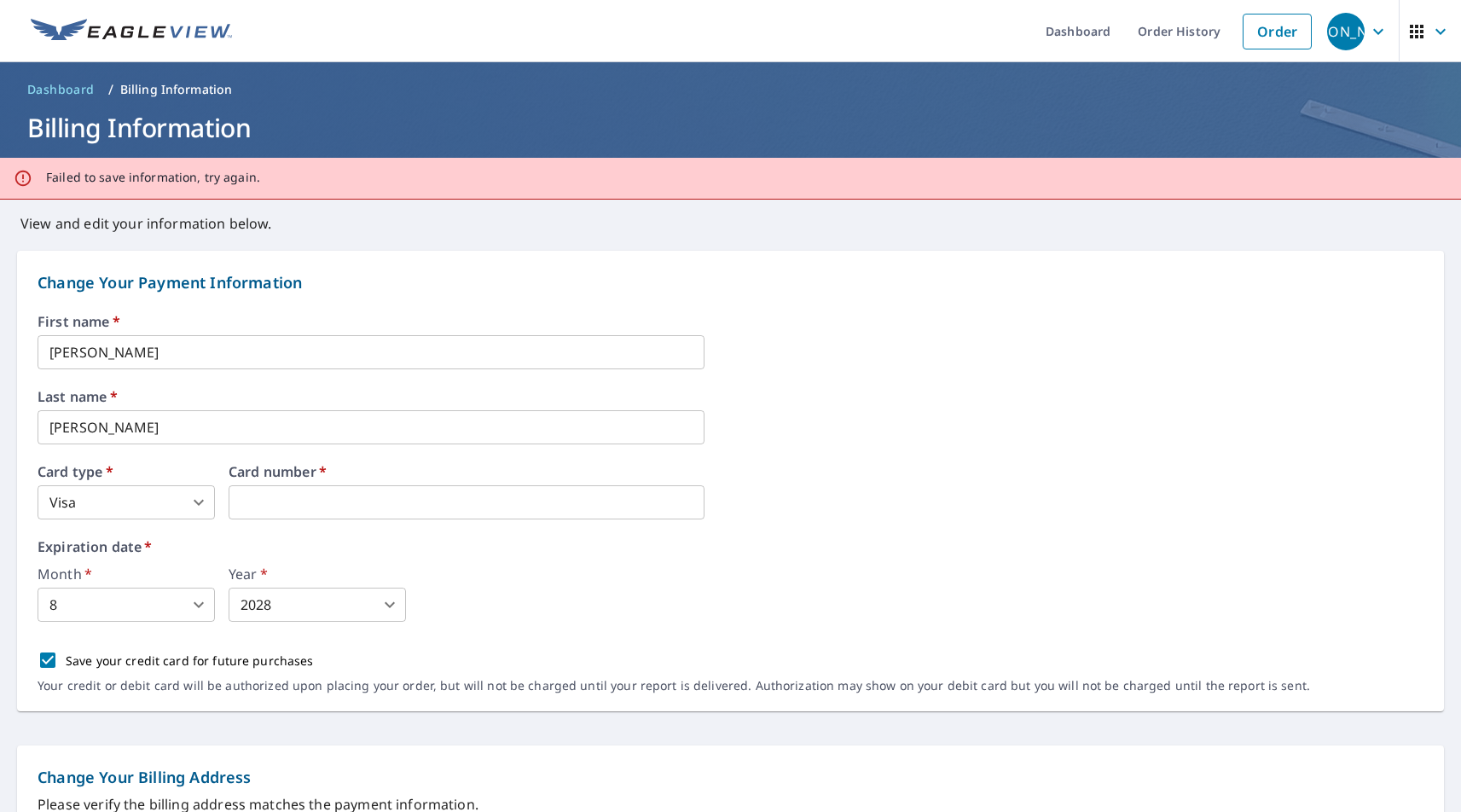
scroll to position [0, 0]
click at [1379, 30] on icon "button" at bounding box center [1377, 31] width 20 height 20
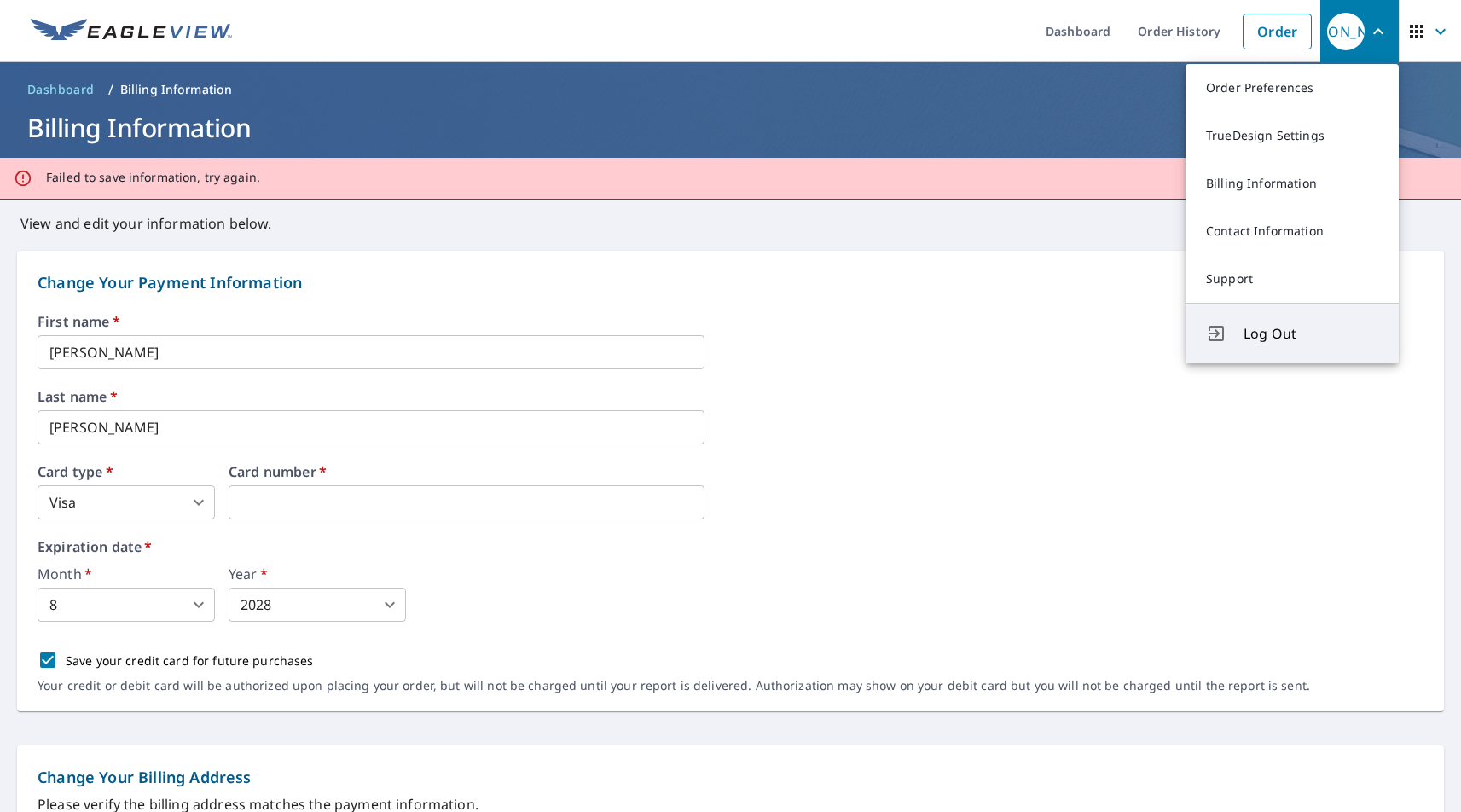
click at [1292, 329] on span "Log Out" at bounding box center [1310, 333] width 135 height 20
